Goal: Use online tool/utility: Use online tool/utility

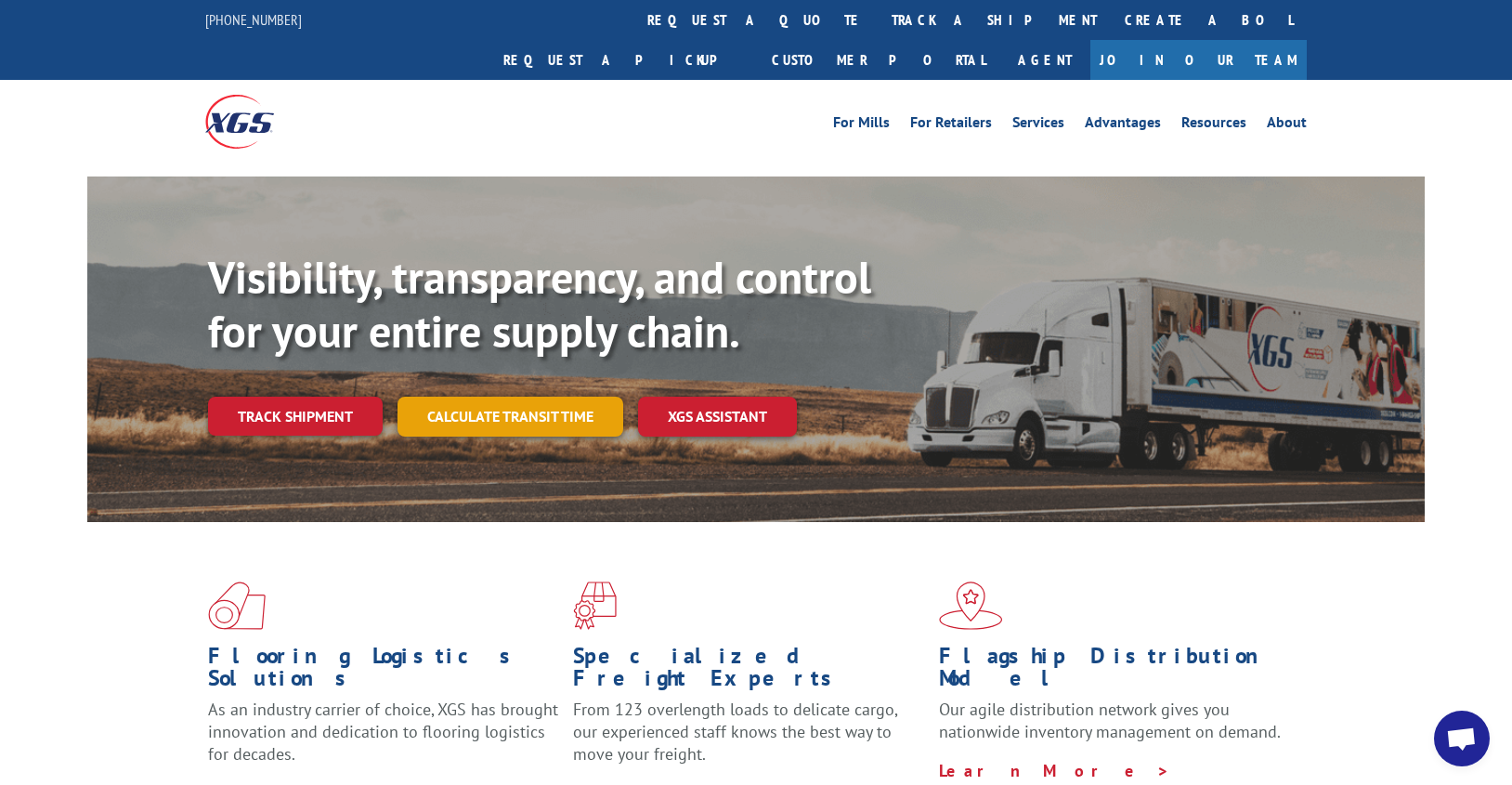
click at [493, 396] on link "Calculate transit time" at bounding box center [510, 416] width 226 height 40
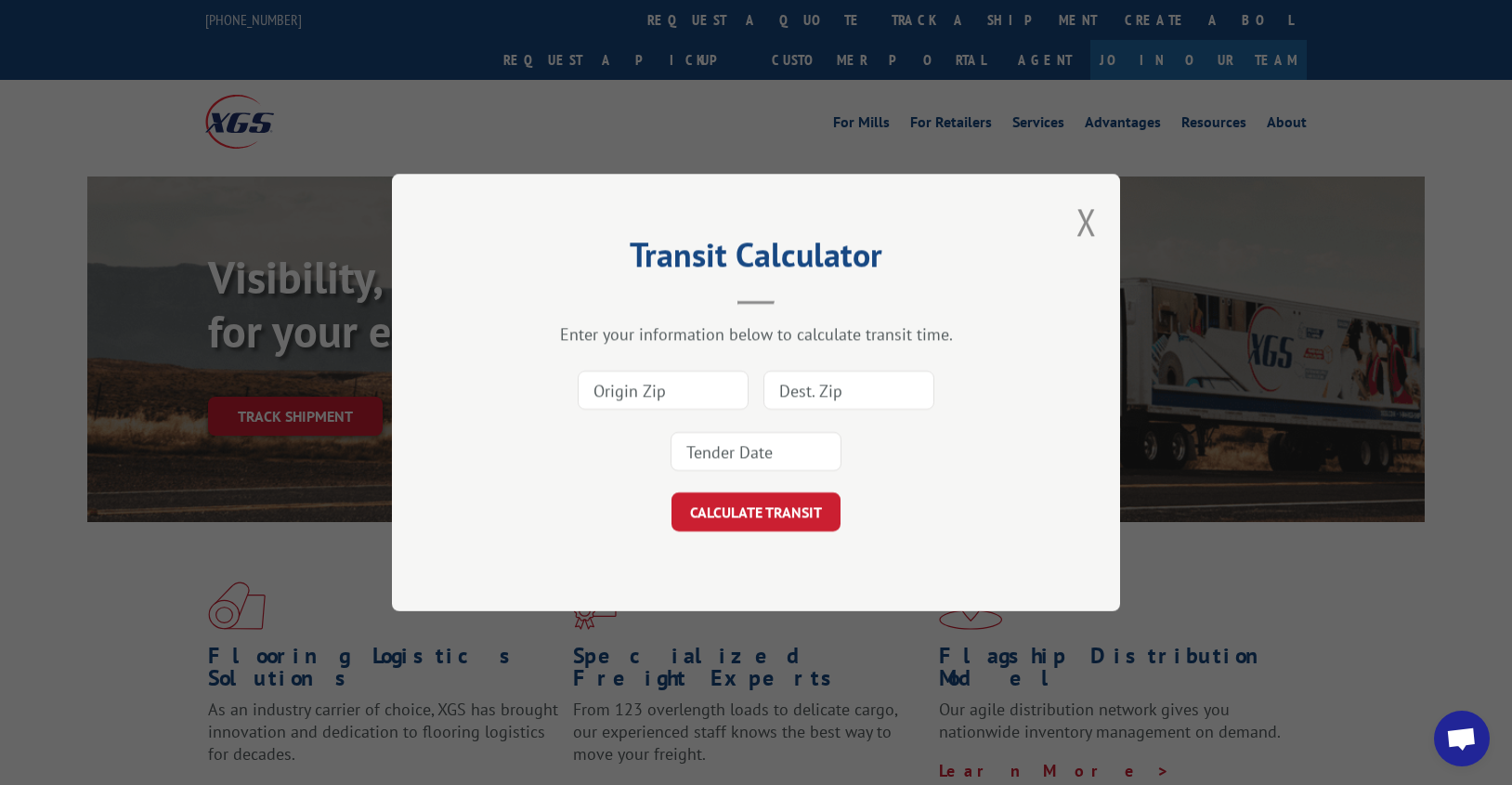
click at [597, 386] on input at bounding box center [663, 390] width 170 height 39
type input "30721"
click at [836, 391] on input at bounding box center [848, 390] width 170 height 39
type input "60008"
click at [777, 437] on input at bounding box center [756, 451] width 170 height 39
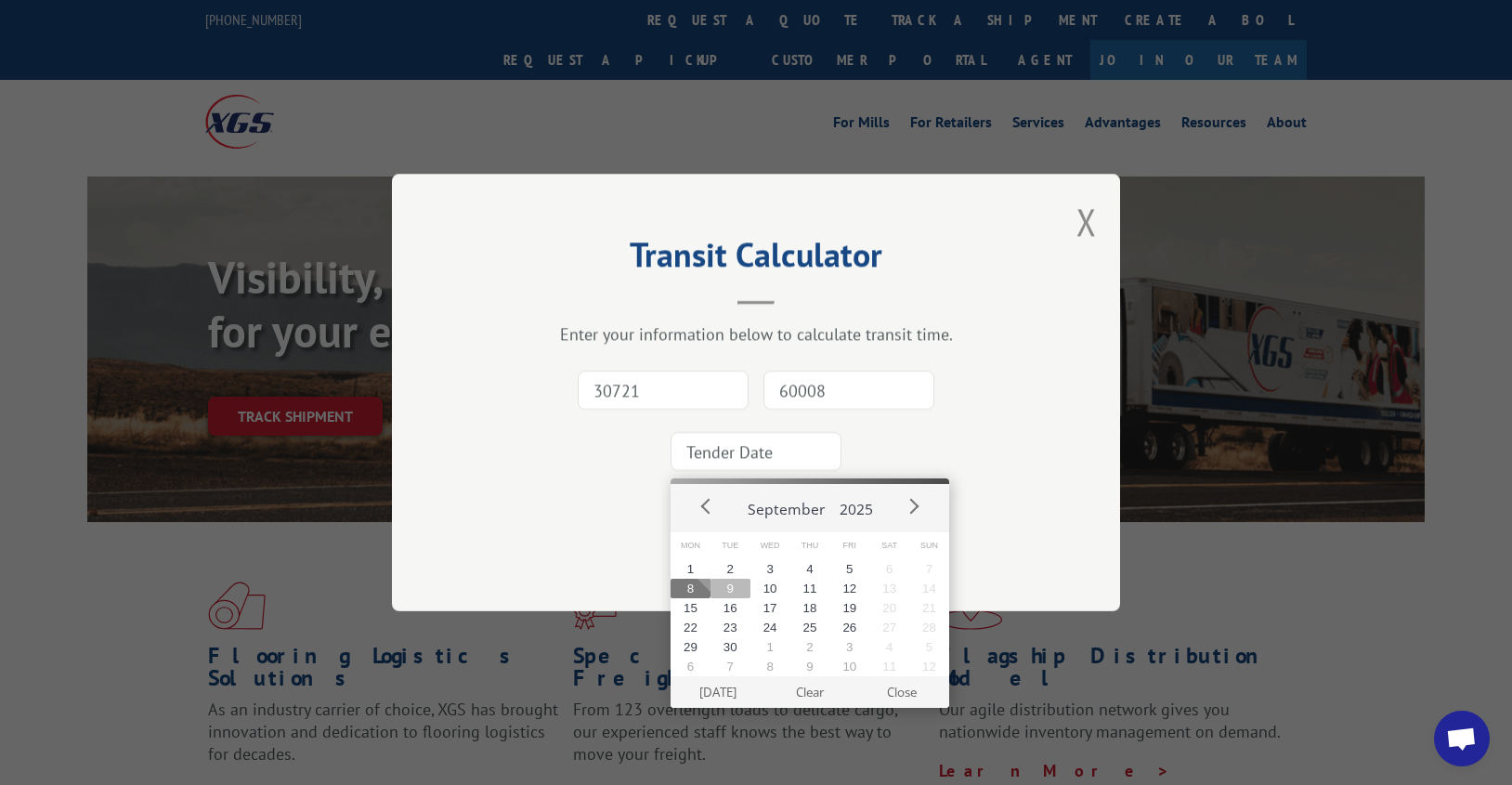
click at [730, 588] on button "9" at bounding box center [730, 589] width 40 height 20
type input "[DATE]"
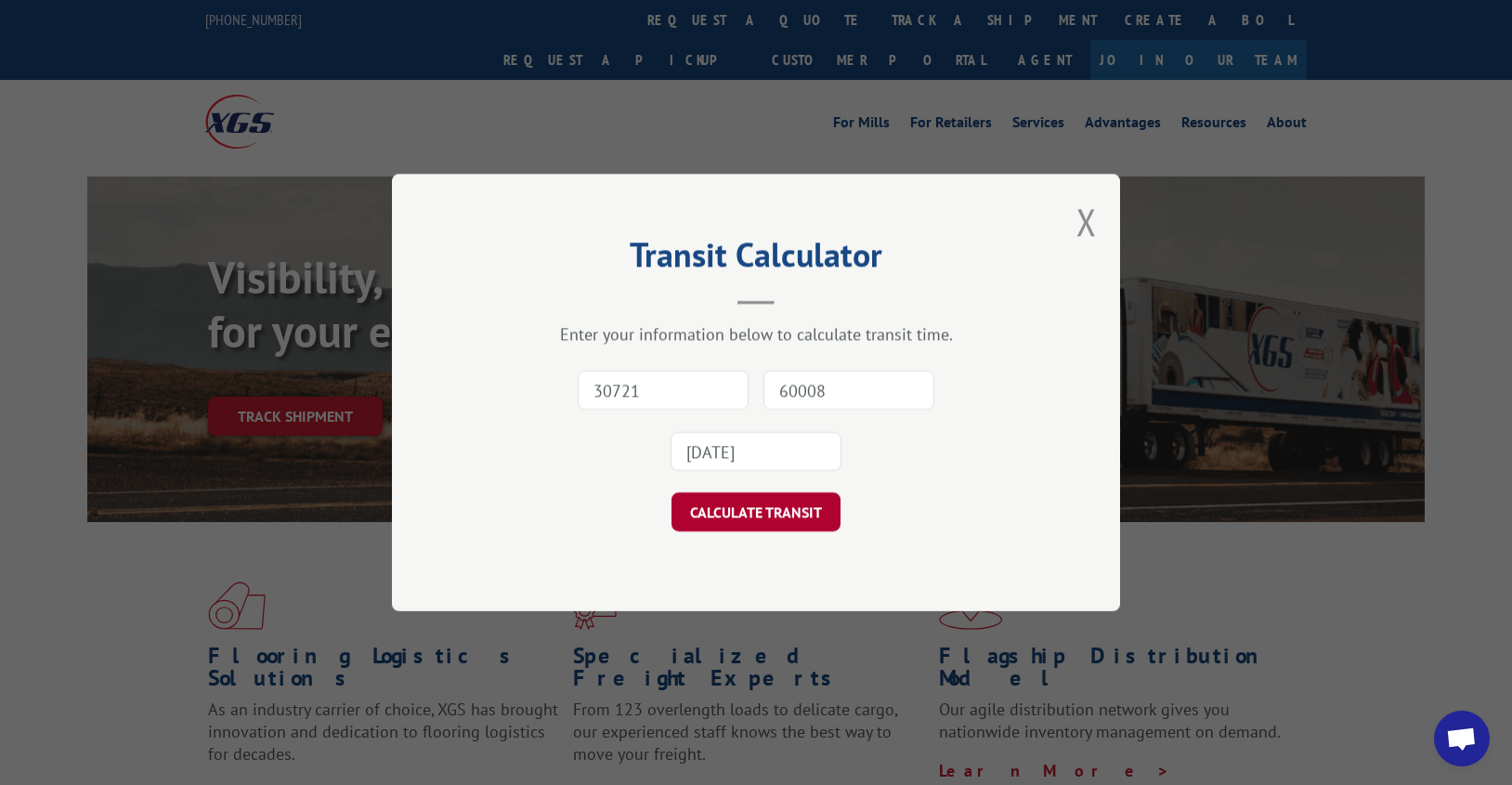
click at [743, 500] on button "CALCULATE TRANSIT" at bounding box center [756, 511] width 169 height 39
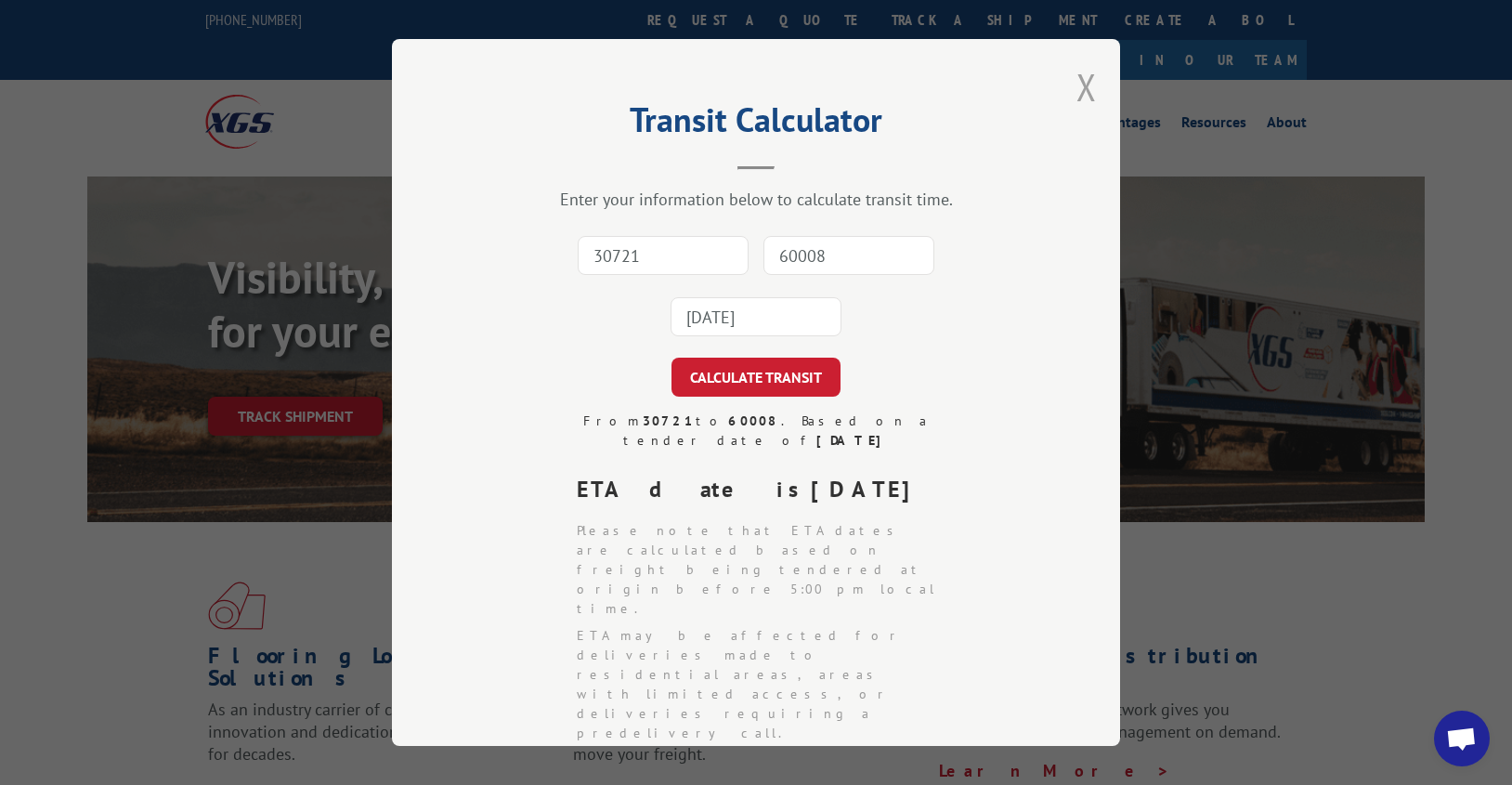
click at [1076, 89] on button "Close modal" at bounding box center [1086, 87] width 21 height 50
